Goal: Task Accomplishment & Management: Manage account settings

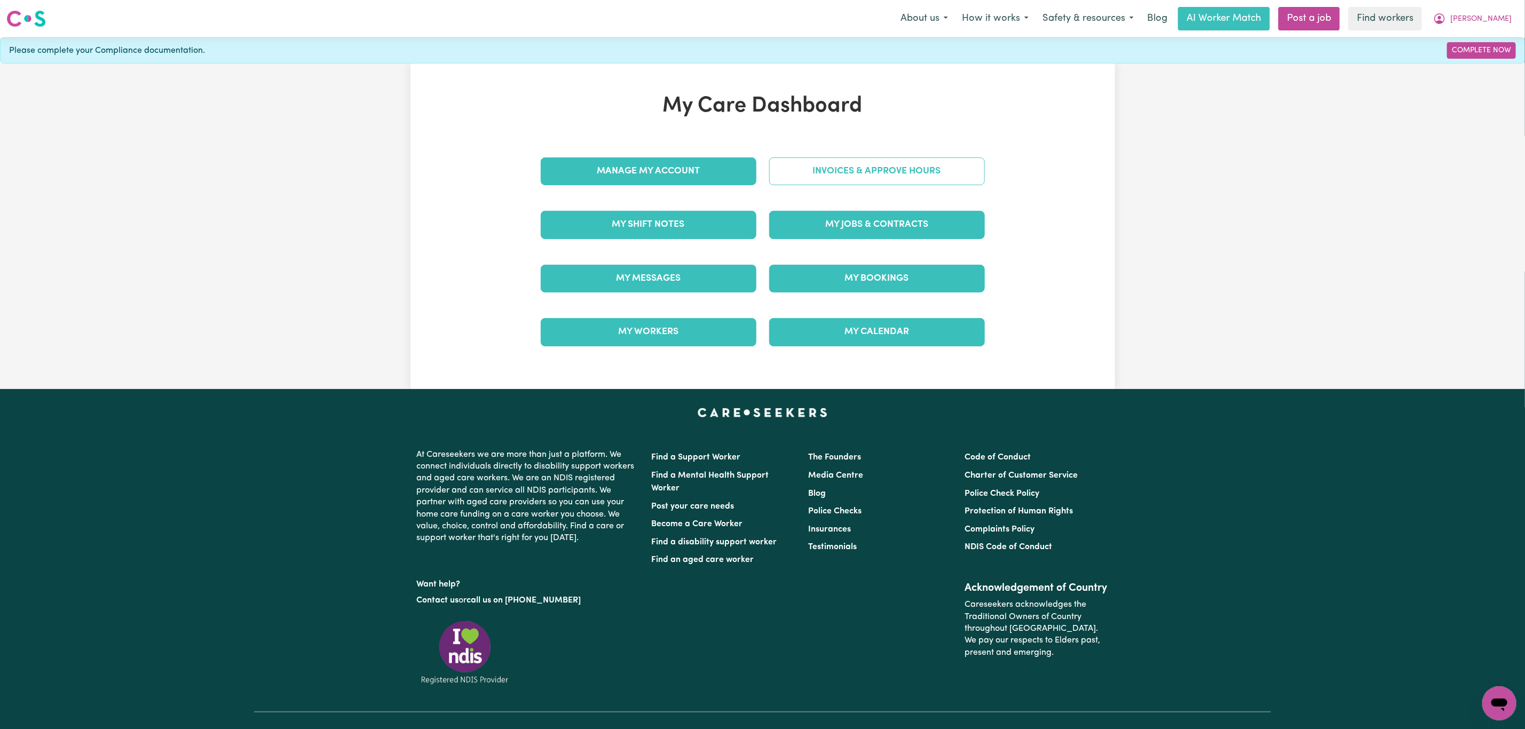
click at [886, 162] on link "Invoices & Approve Hours" at bounding box center [877, 171] width 216 height 28
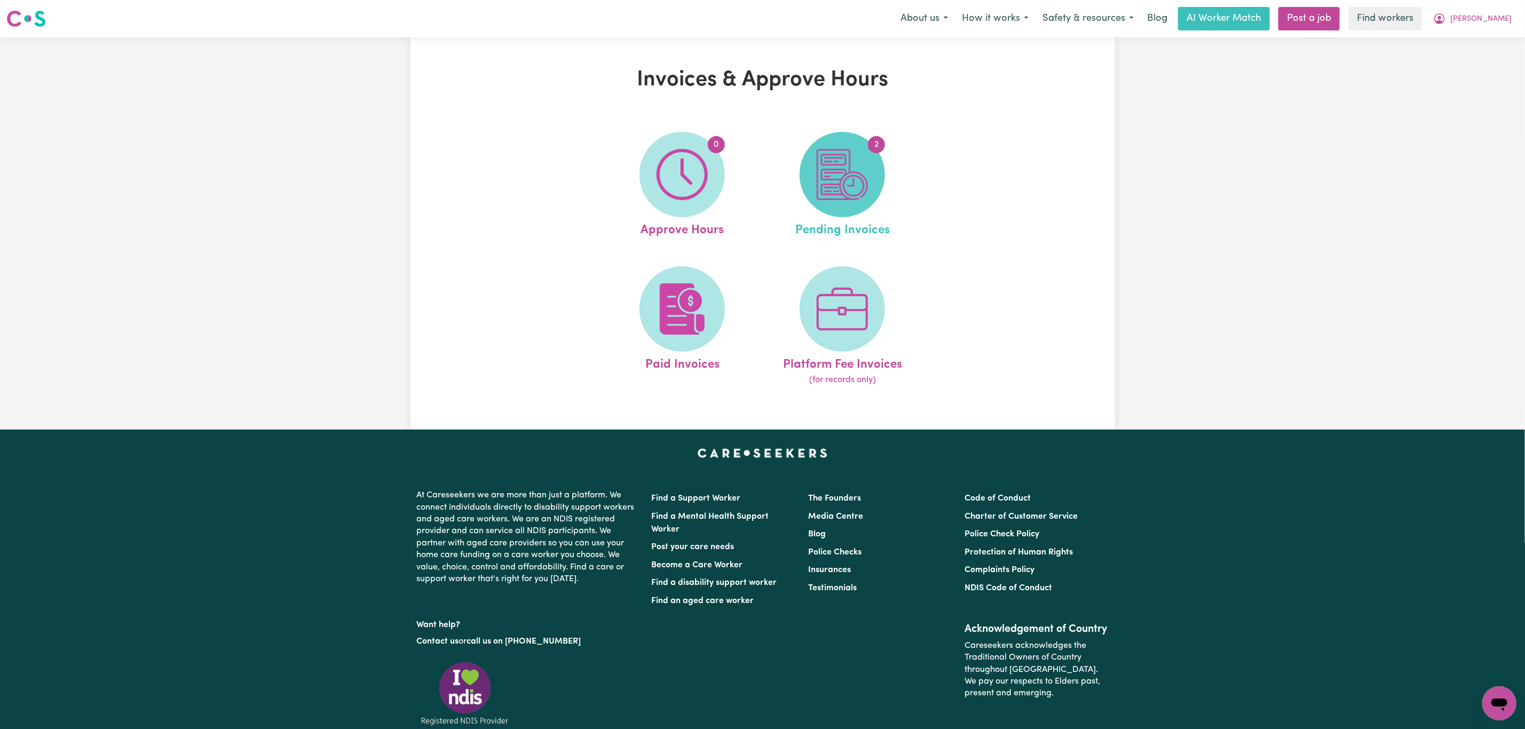
click at [875, 159] on span "2" at bounding box center [842, 174] width 85 height 85
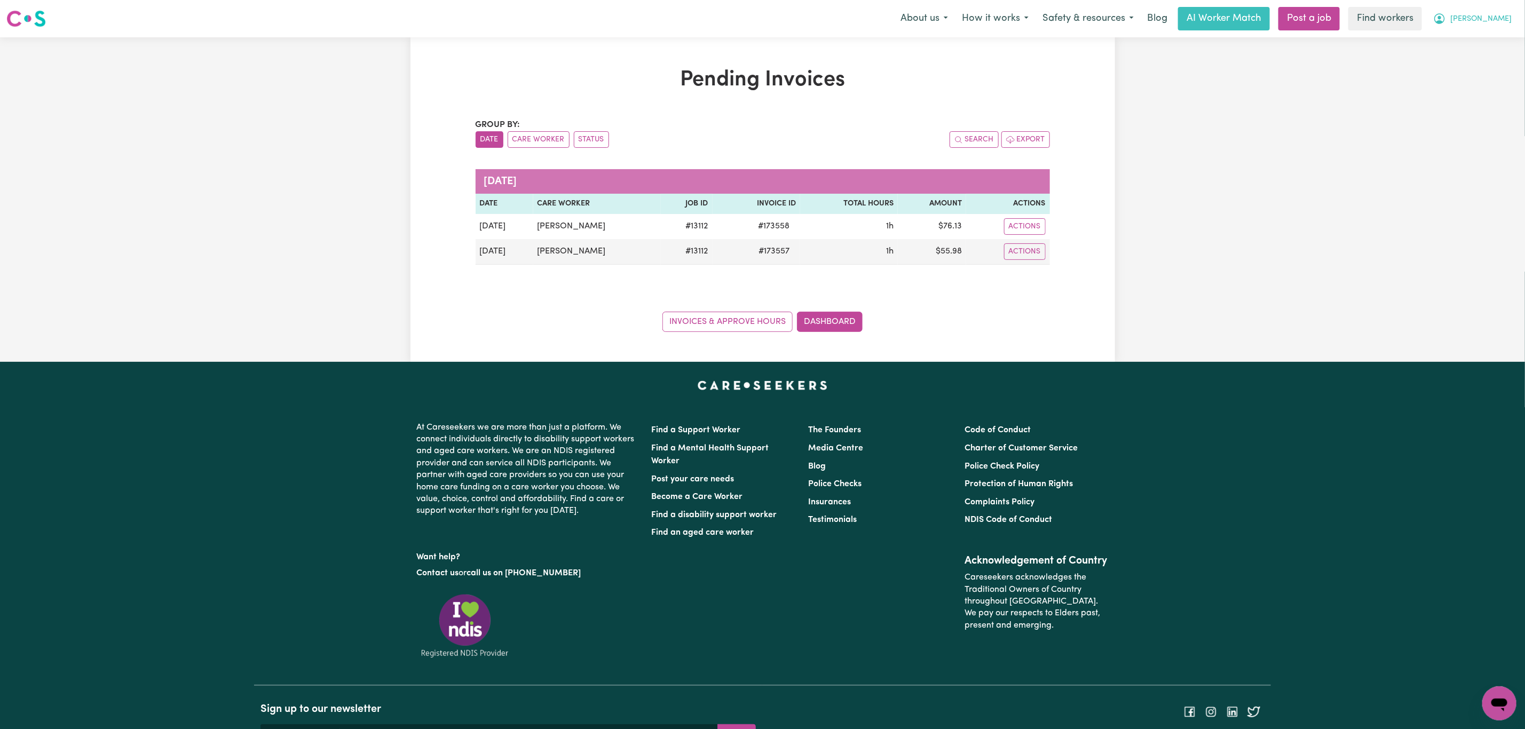
click at [1506, 23] on span "[PERSON_NAME]" at bounding box center [1480, 19] width 61 height 12
click at [1501, 57] on link "Logout" at bounding box center [1476, 61] width 84 height 20
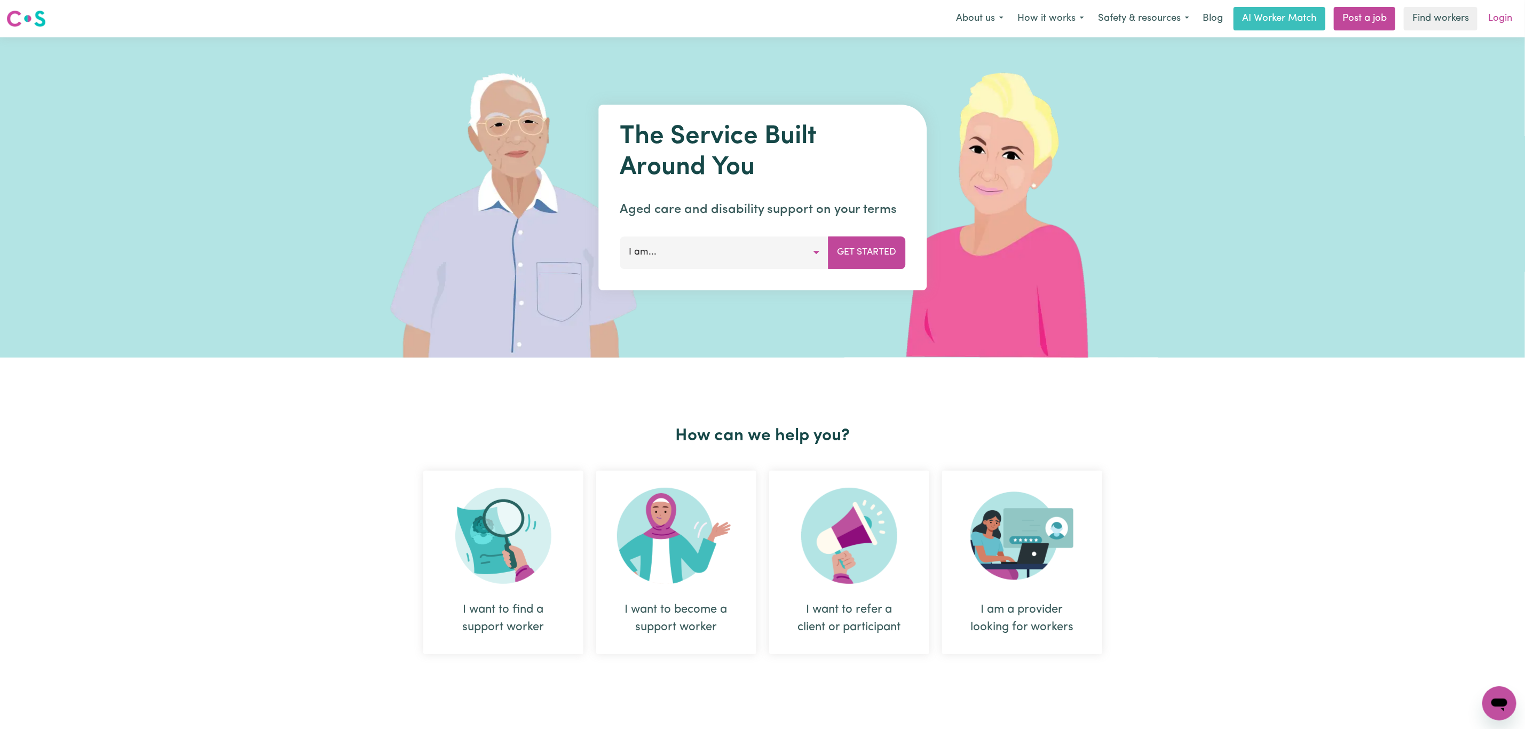
click at [1510, 7] on link "Login" at bounding box center [1500, 18] width 37 height 23
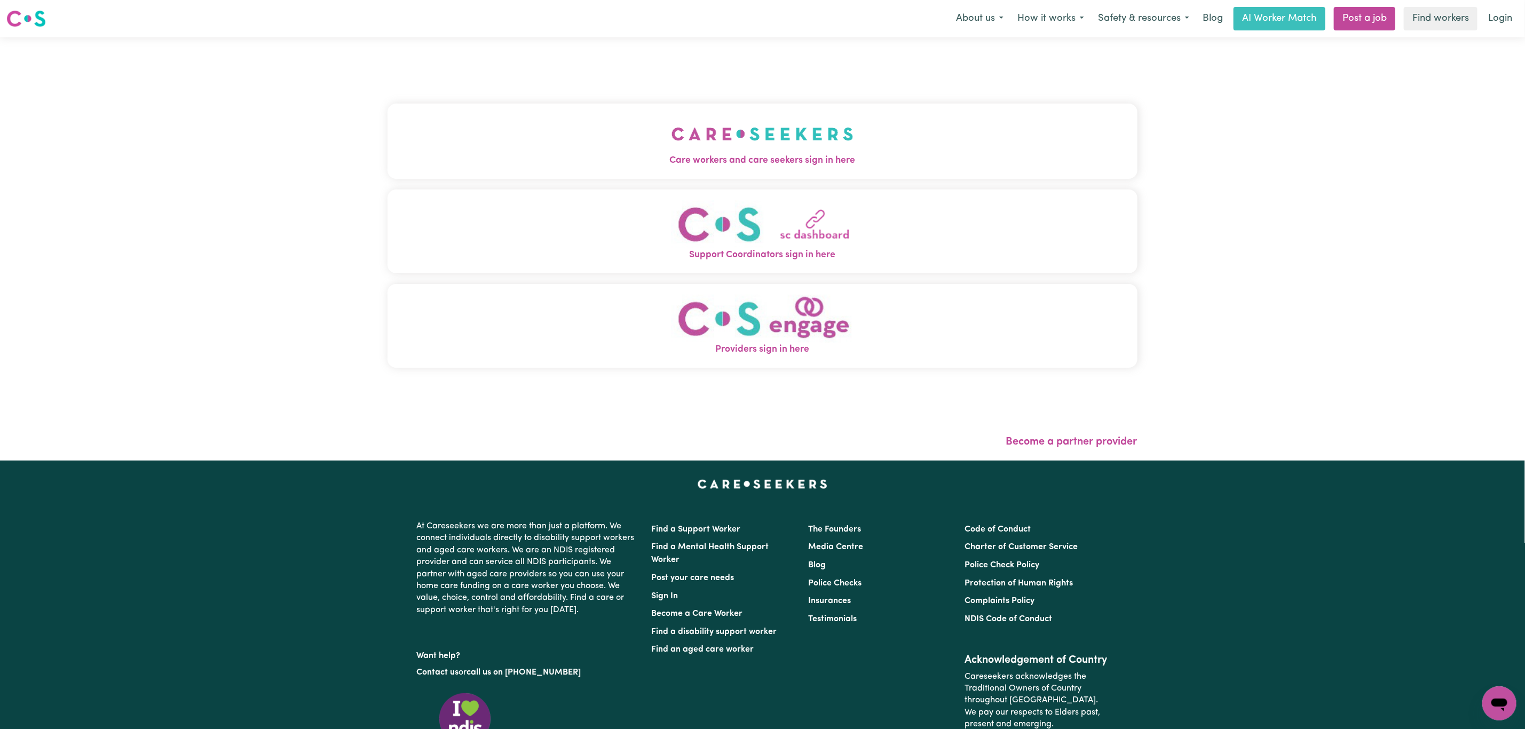
click at [601, 169] on button "Care workers and care seekers sign in here" at bounding box center [763, 141] width 750 height 75
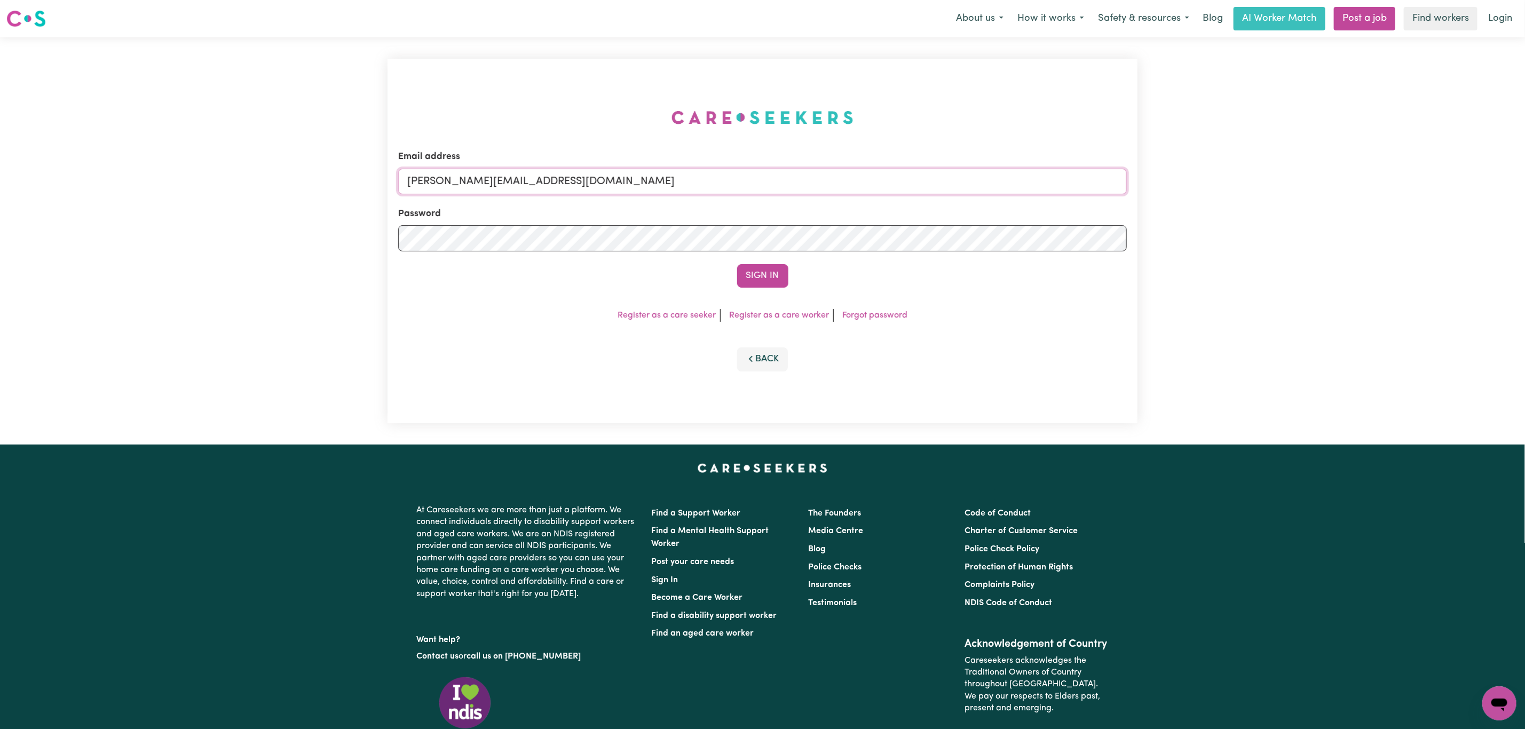
drag, startPoint x: 483, startPoint y: 184, endPoint x: 489, endPoint y: 194, distance: 12.0
click at [482, 183] on input "[PERSON_NAME][EMAIL_ADDRESS][DOMAIN_NAME]" at bounding box center [762, 182] width 729 height 26
drag, startPoint x: 577, startPoint y: 191, endPoint x: 763, endPoint y: 221, distance: 188.2
click at [764, 203] on form "Email address [EMAIL_ADDRESS][PERSON_NAME][DOMAIN_NAME] Password Sign In" at bounding box center [762, 219] width 729 height 138
type input "[EMAIL_ADDRESS][DOMAIN_NAME]"
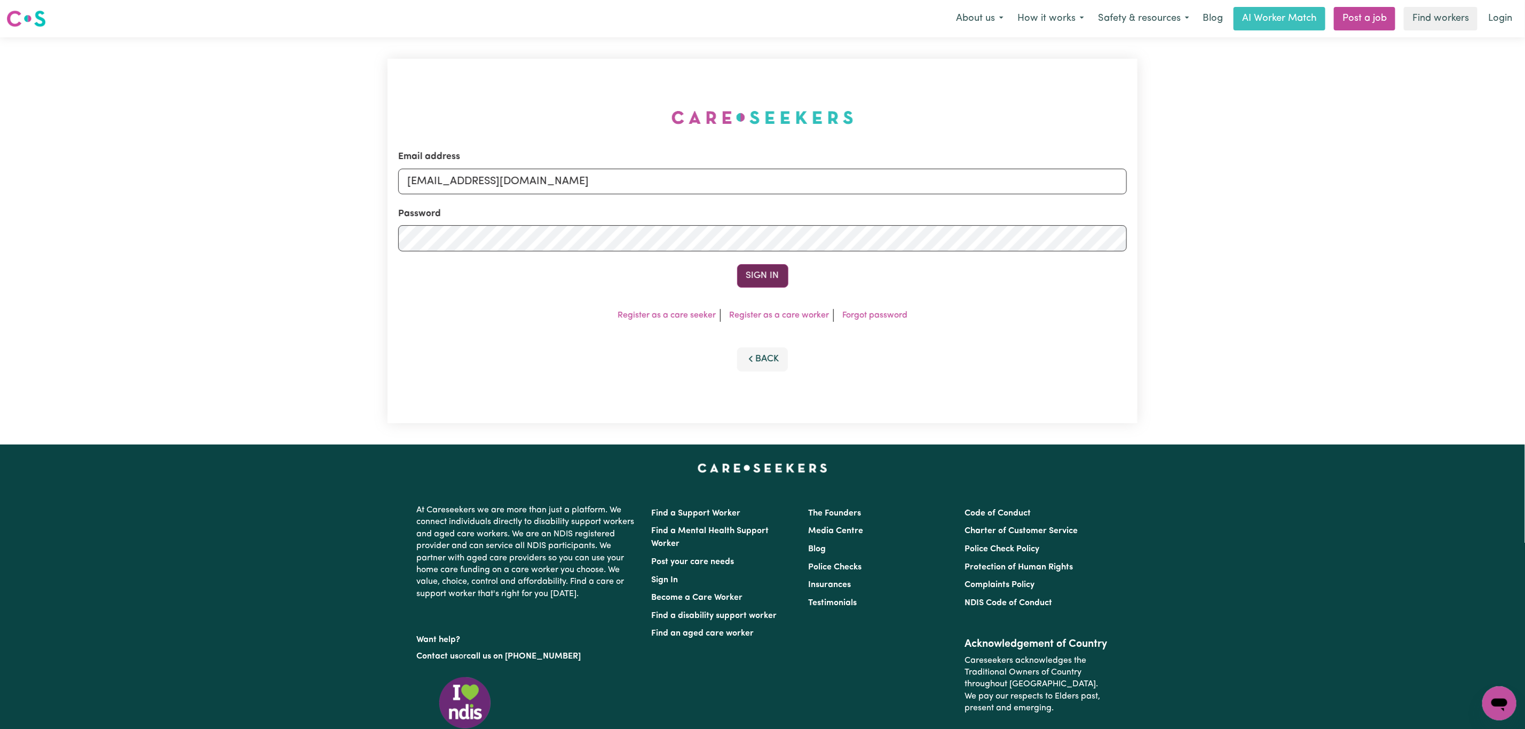
click at [752, 275] on button "Sign In" at bounding box center [762, 275] width 51 height 23
